Goal: Information Seeking & Learning: Learn about a topic

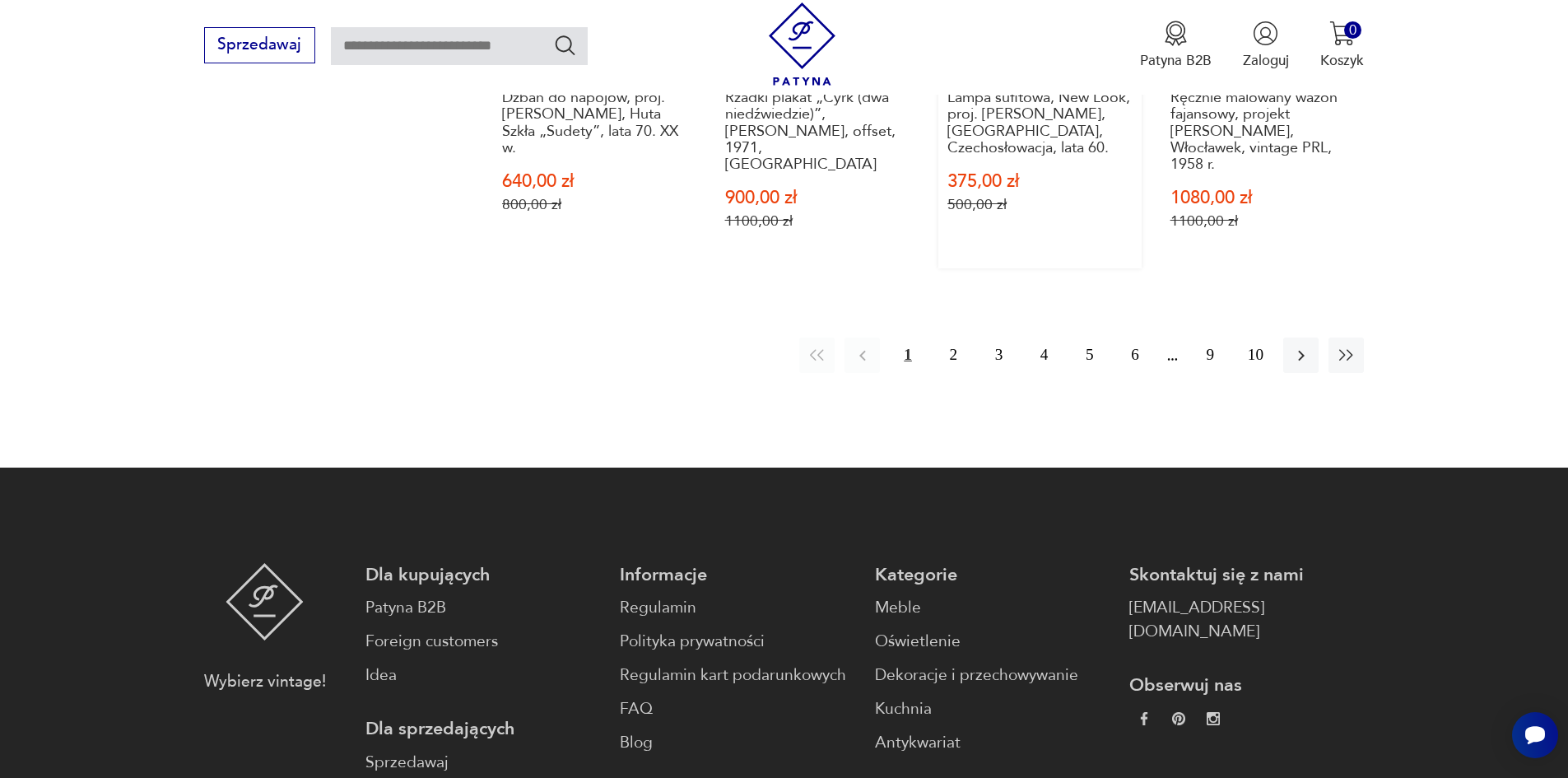
scroll to position [1841, 0]
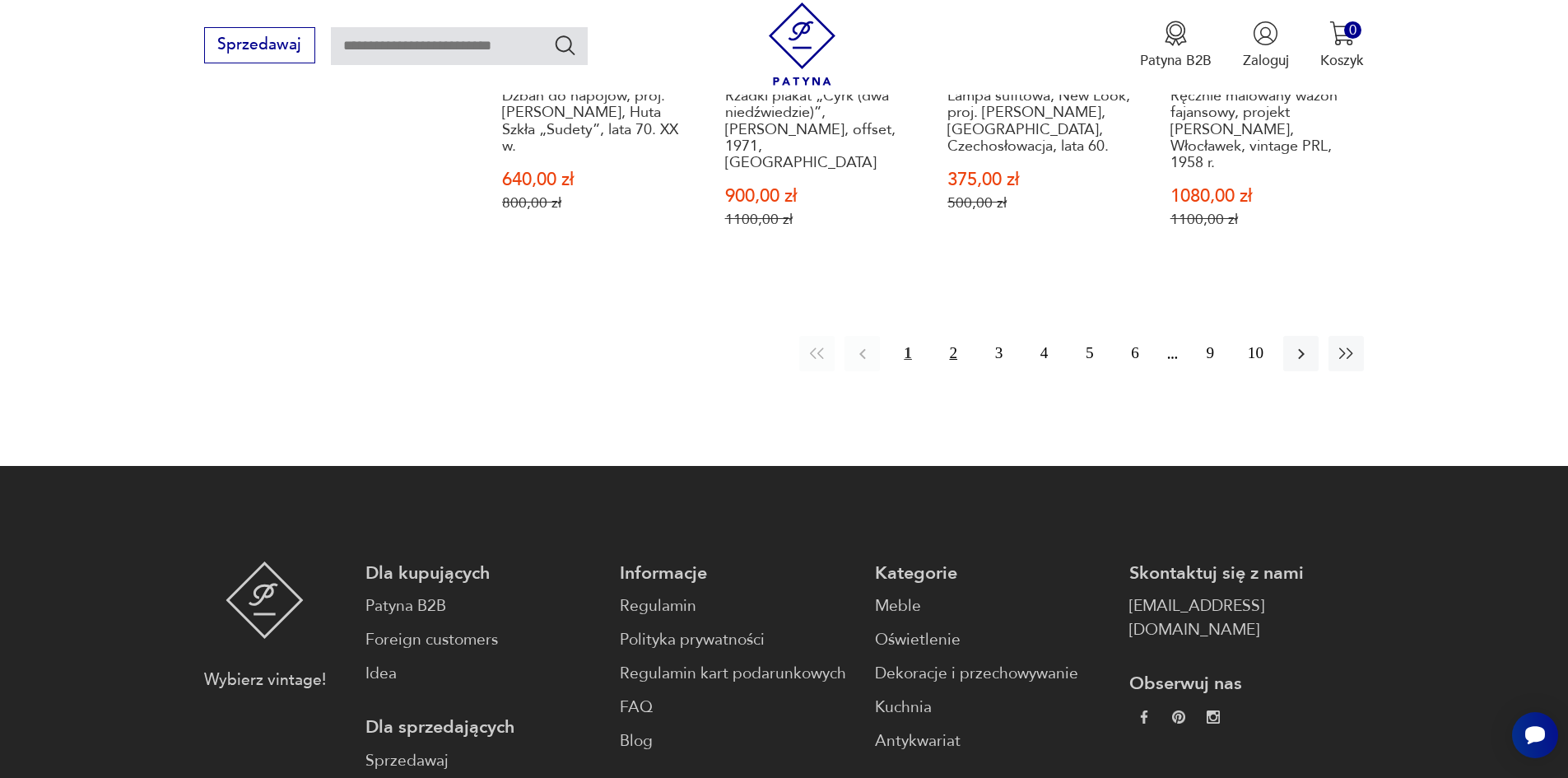
click at [950, 336] on button "2" at bounding box center [954, 354] width 36 height 36
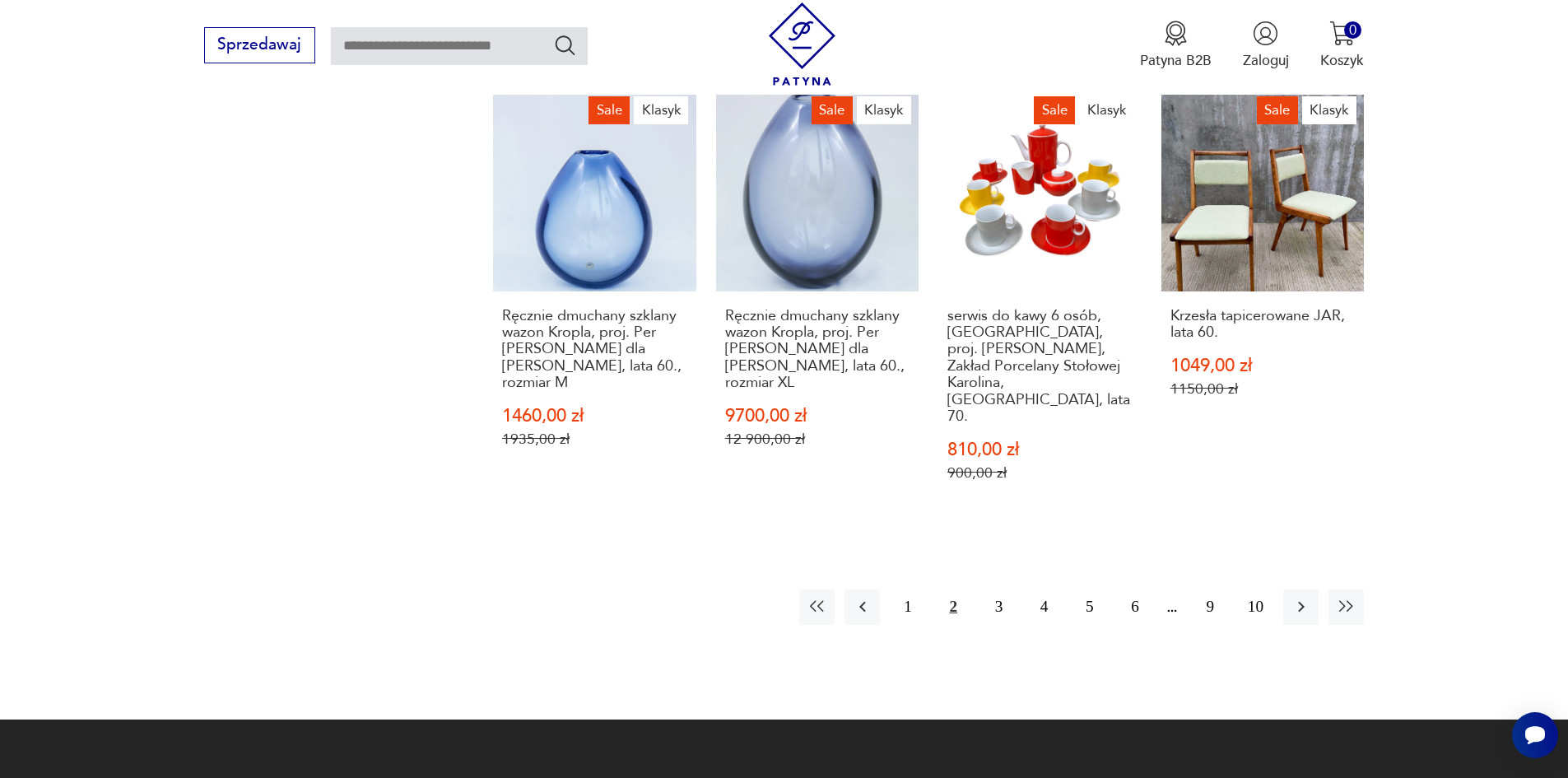
scroll to position [1662, 0]
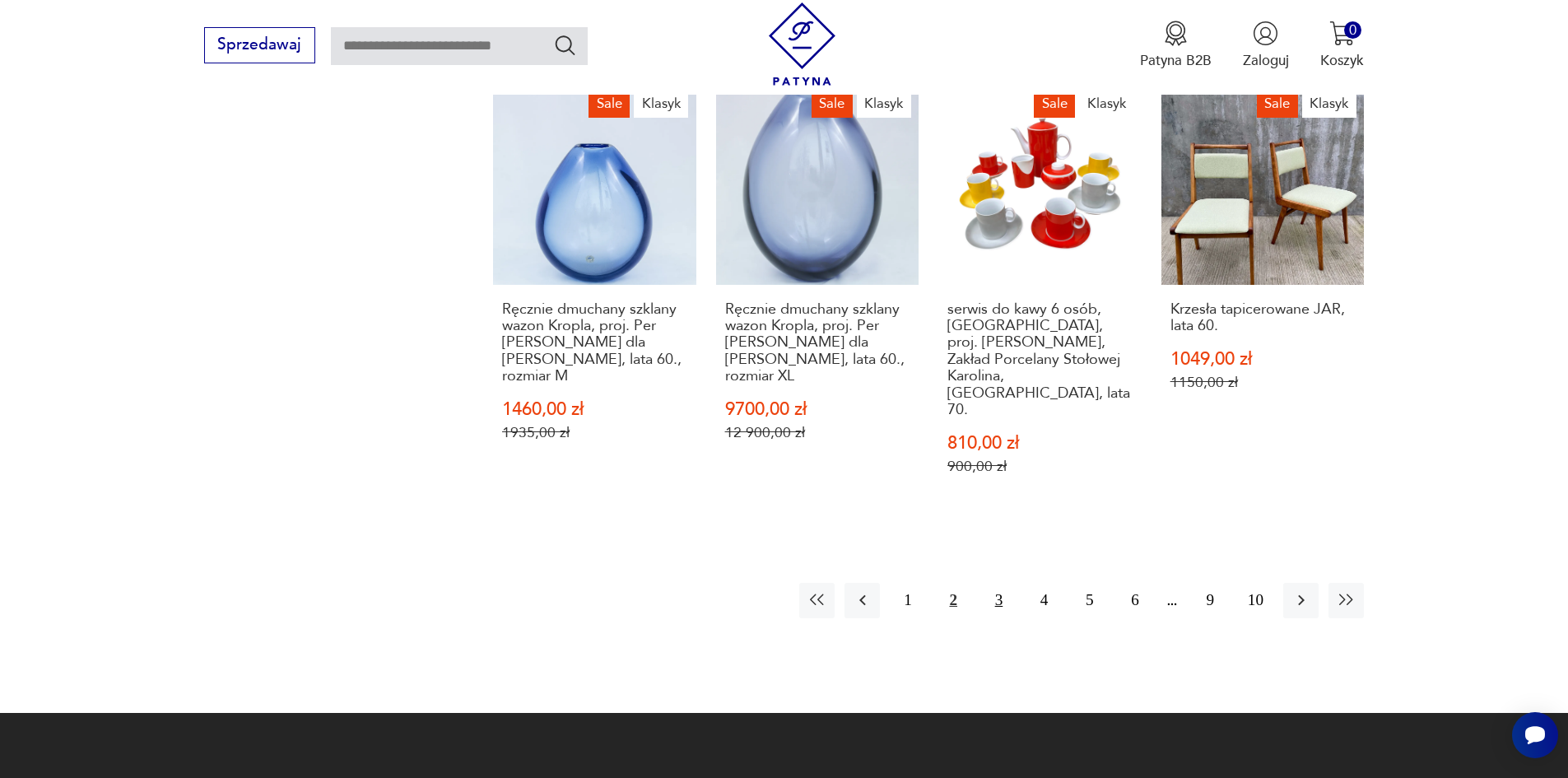
click at [997, 583] on button "3" at bounding box center [999, 601] width 36 height 36
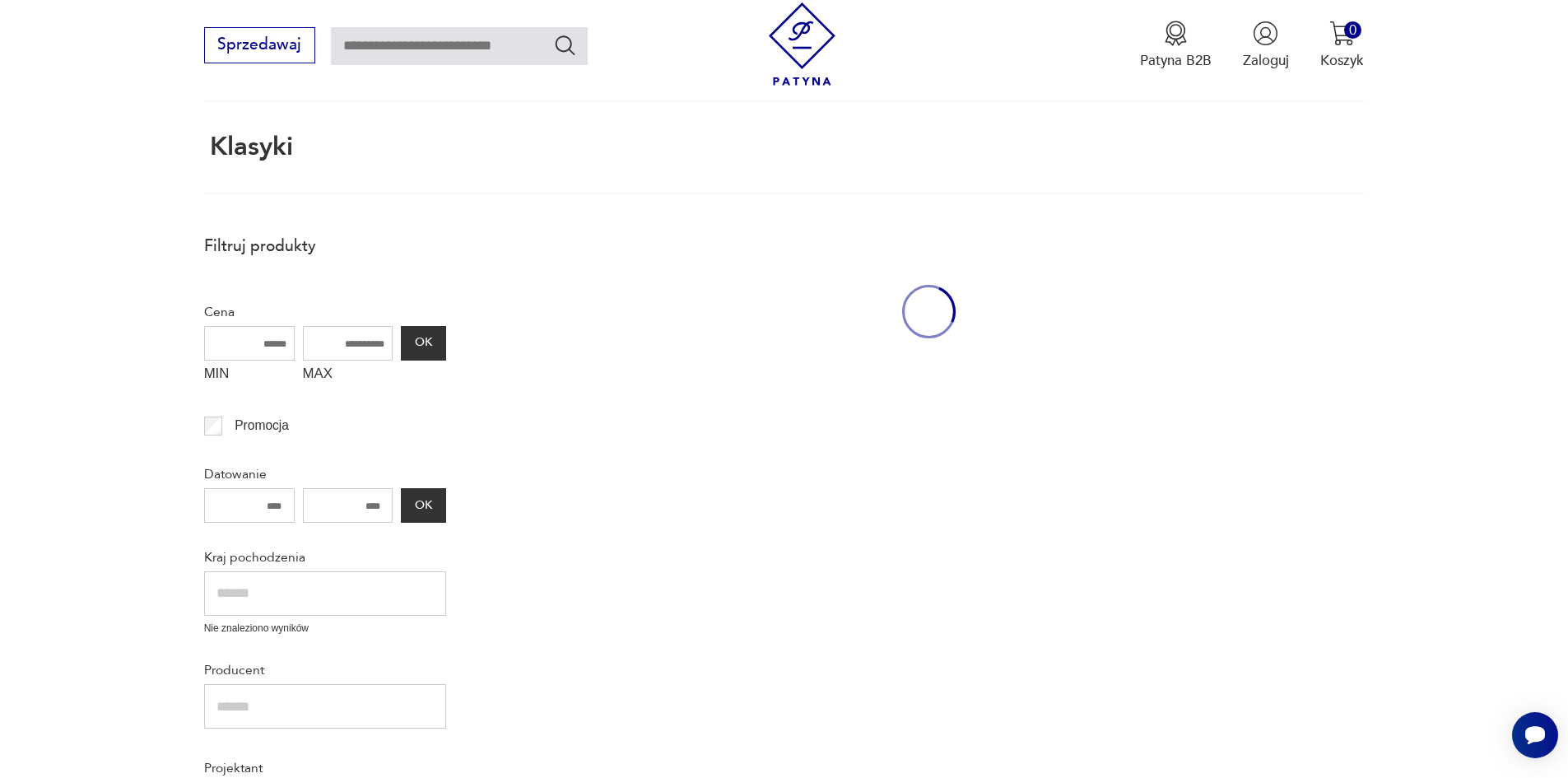
scroll to position [98, 0]
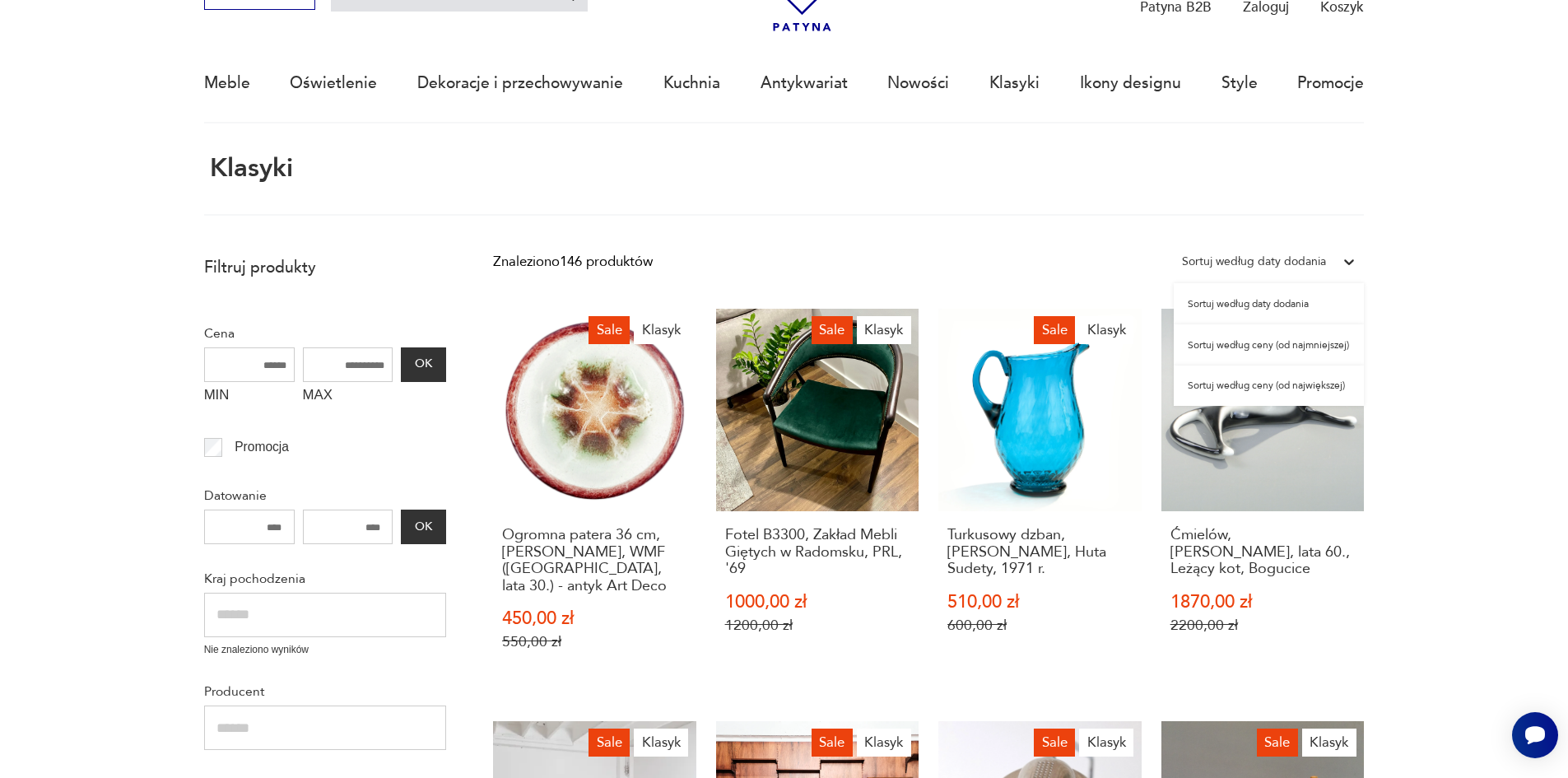
click at [1350, 264] on icon at bounding box center [1350, 263] width 10 height 5
click at [1338, 342] on div "Sortuj według ceny (od najmniejszej)" at bounding box center [1268, 345] width 190 height 41
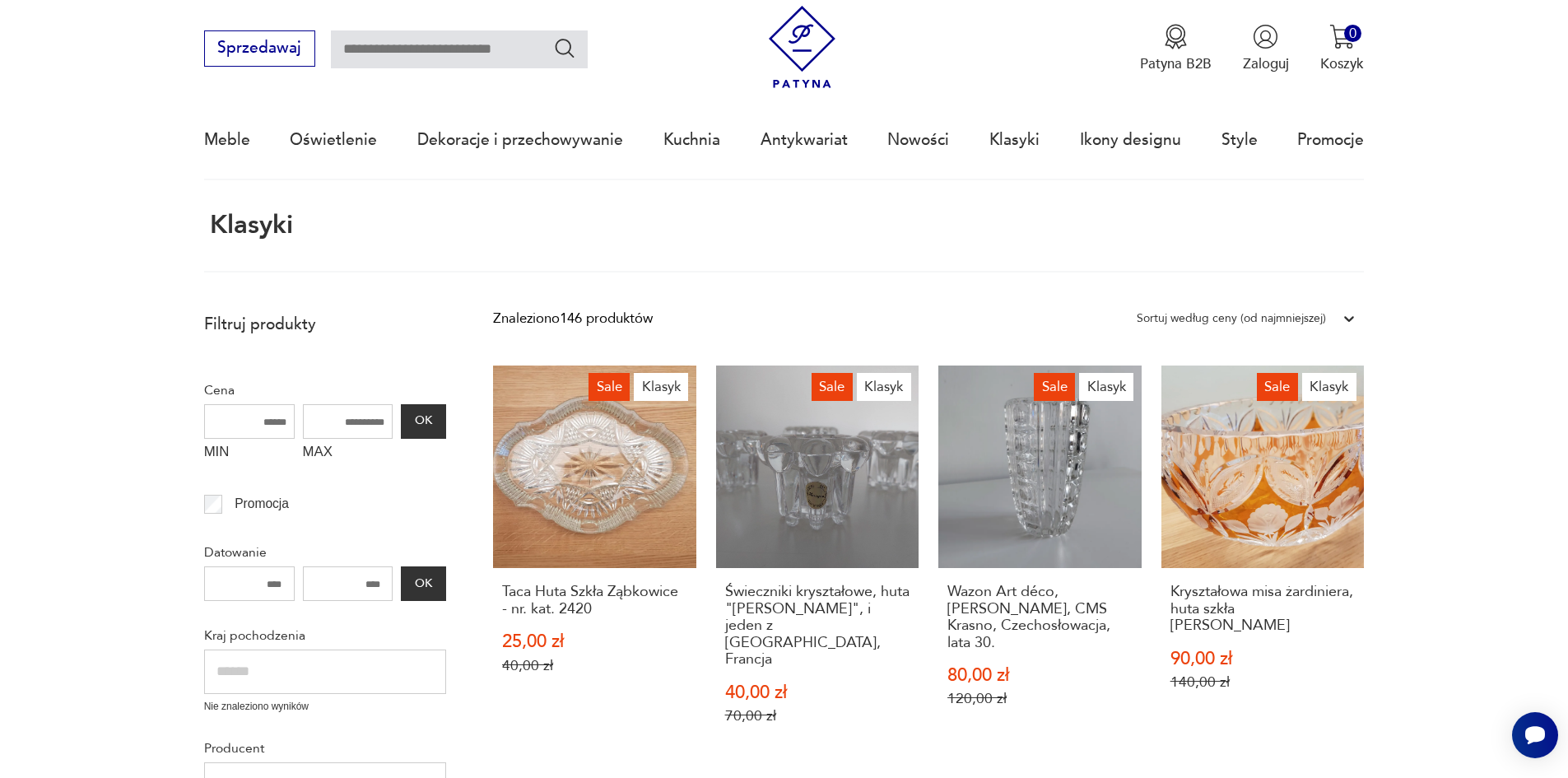
scroll to position [20, 0]
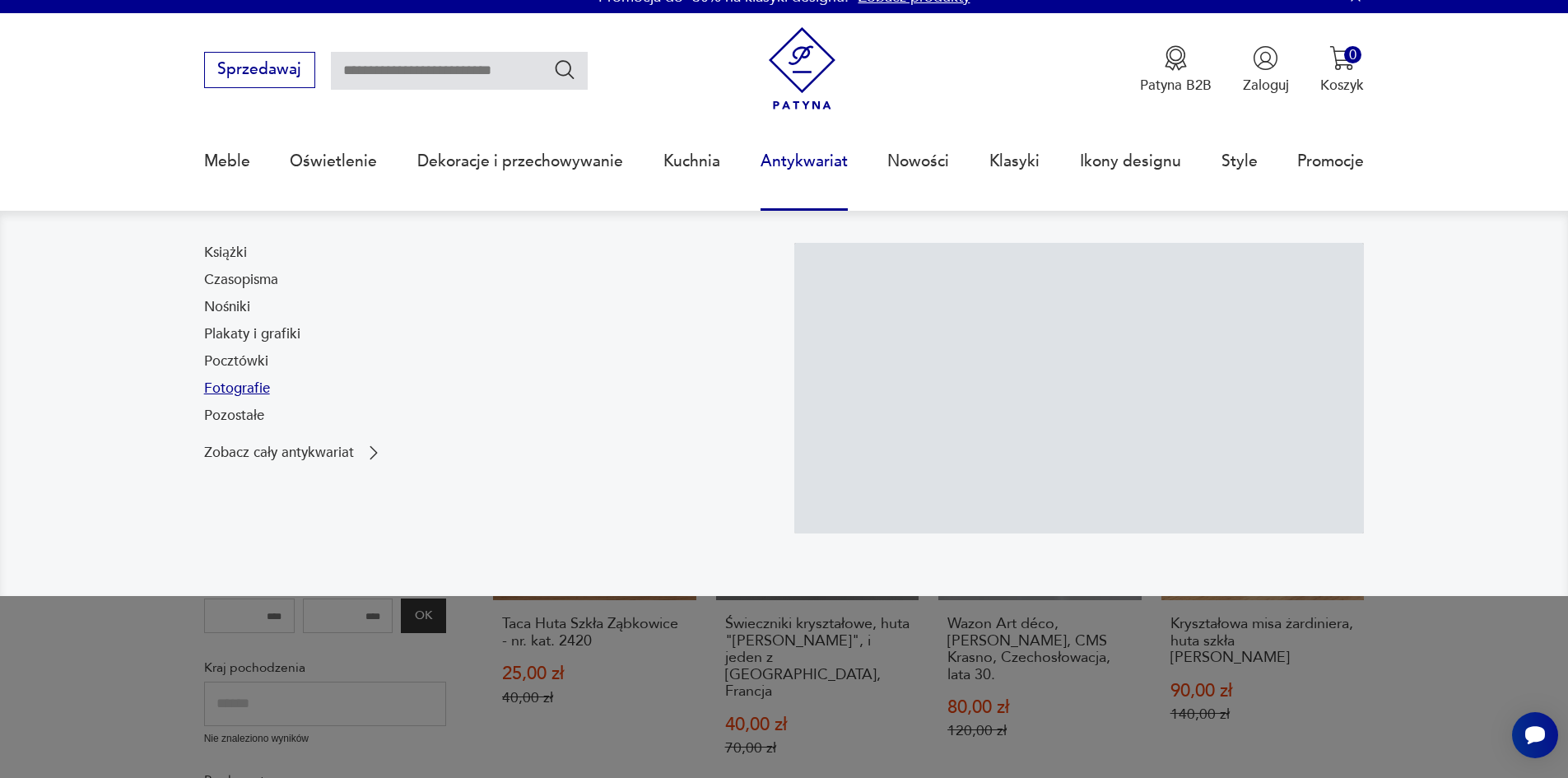
click at [225, 389] on link "Fotografie" at bounding box center [237, 389] width 66 height 20
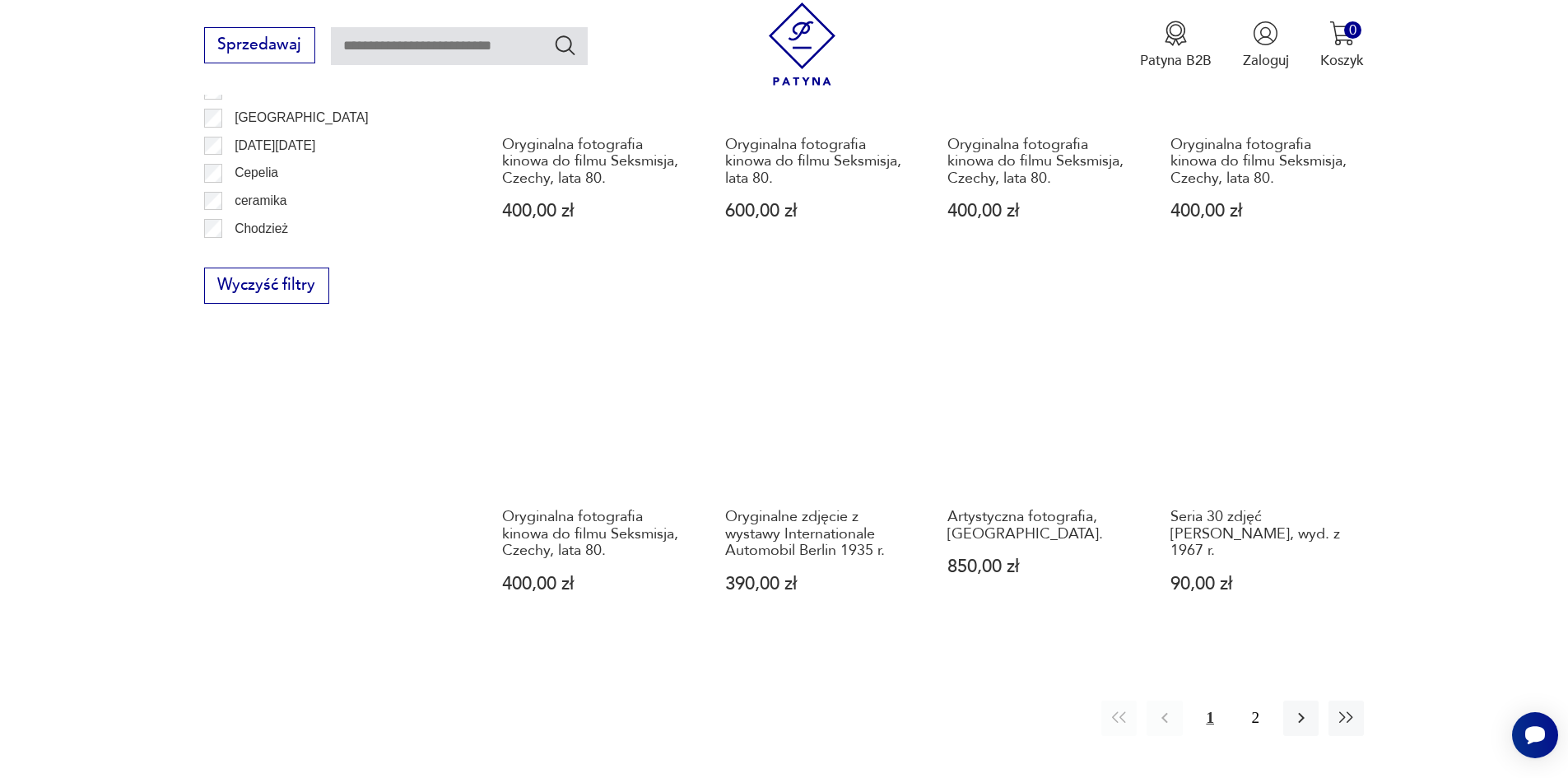
scroll to position [1972, 0]
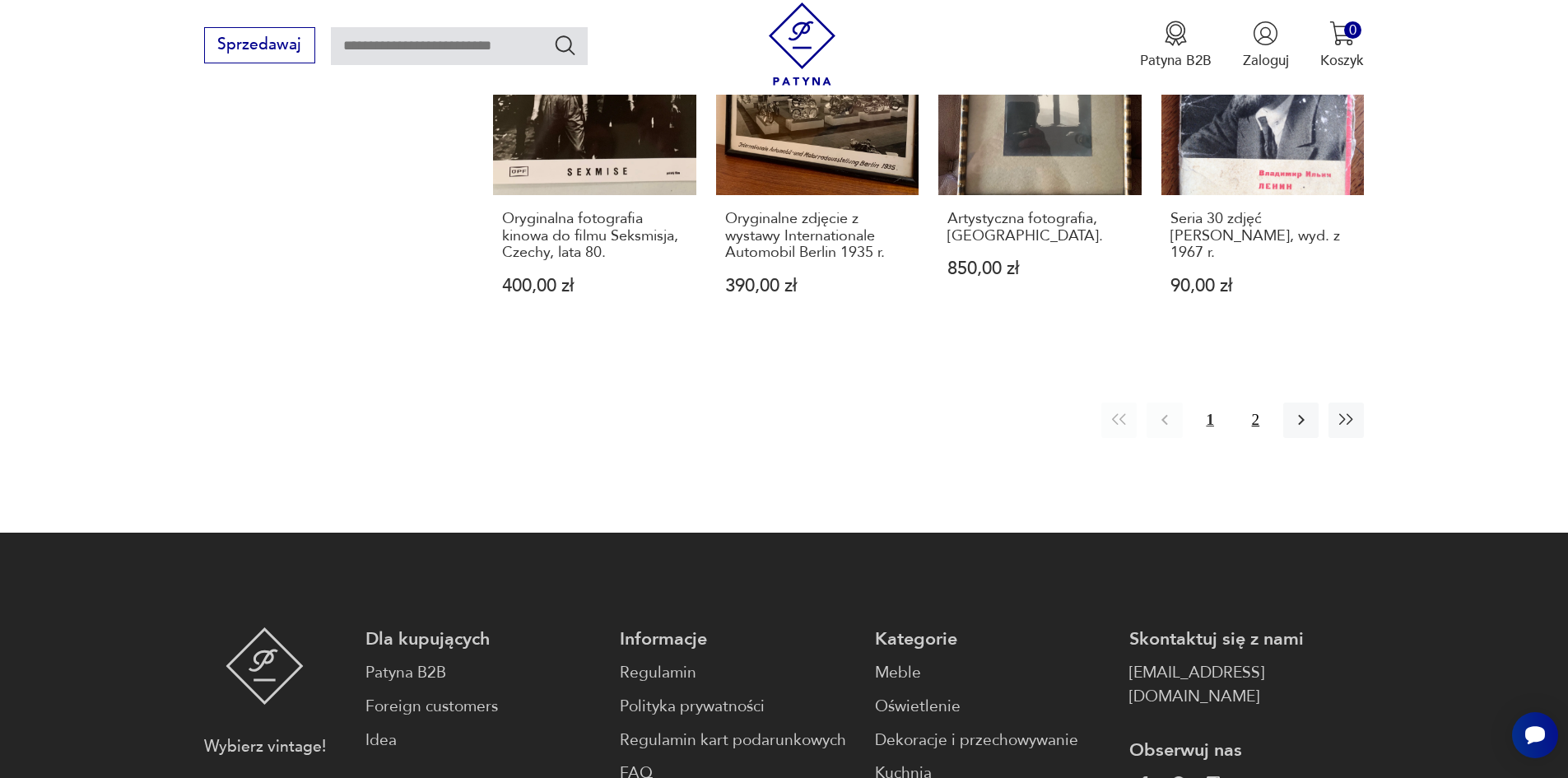
click at [1259, 407] on button "2" at bounding box center [1256, 421] width 36 height 36
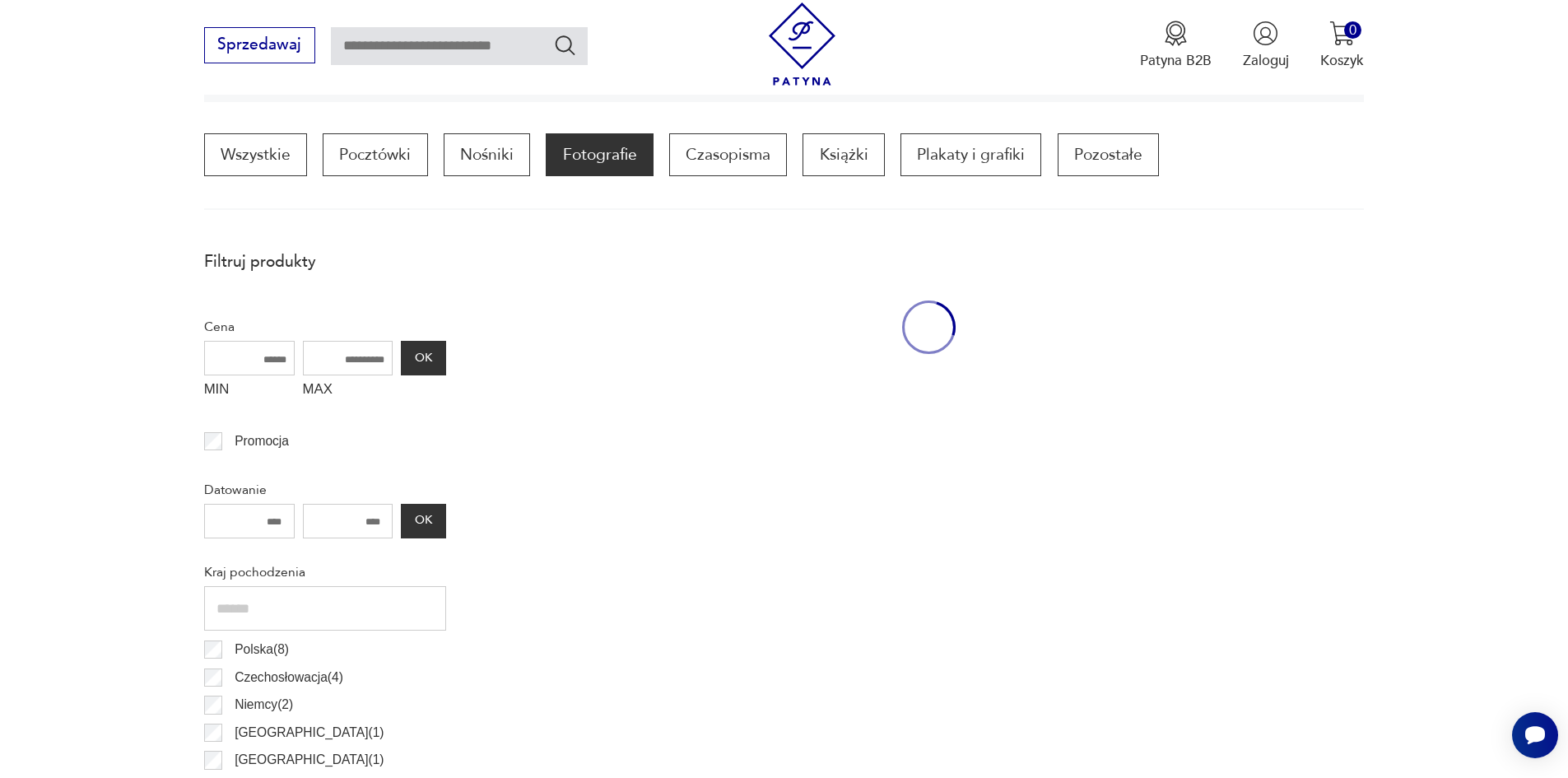
scroll to position [489, 0]
